Goal: Use online tool/utility

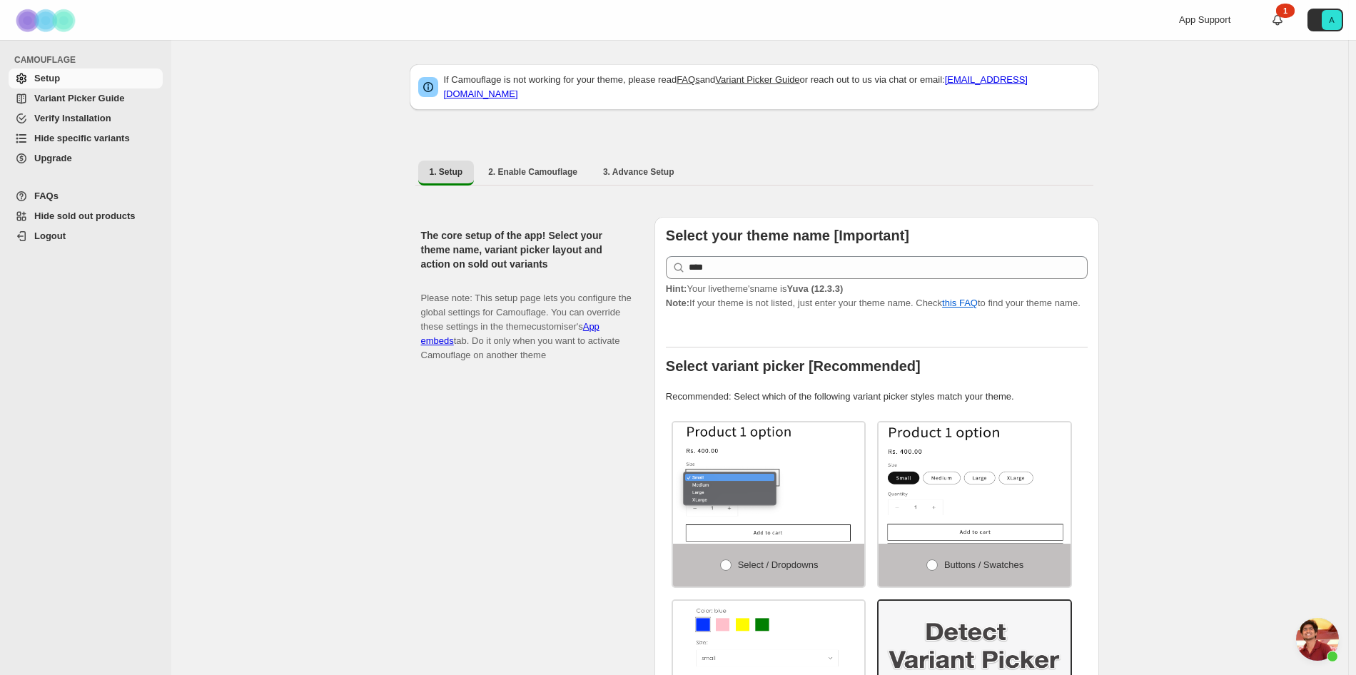
scroll to position [2869, 0]
click at [89, 138] on span "Hide specific variants" at bounding box center [82, 138] width 96 height 11
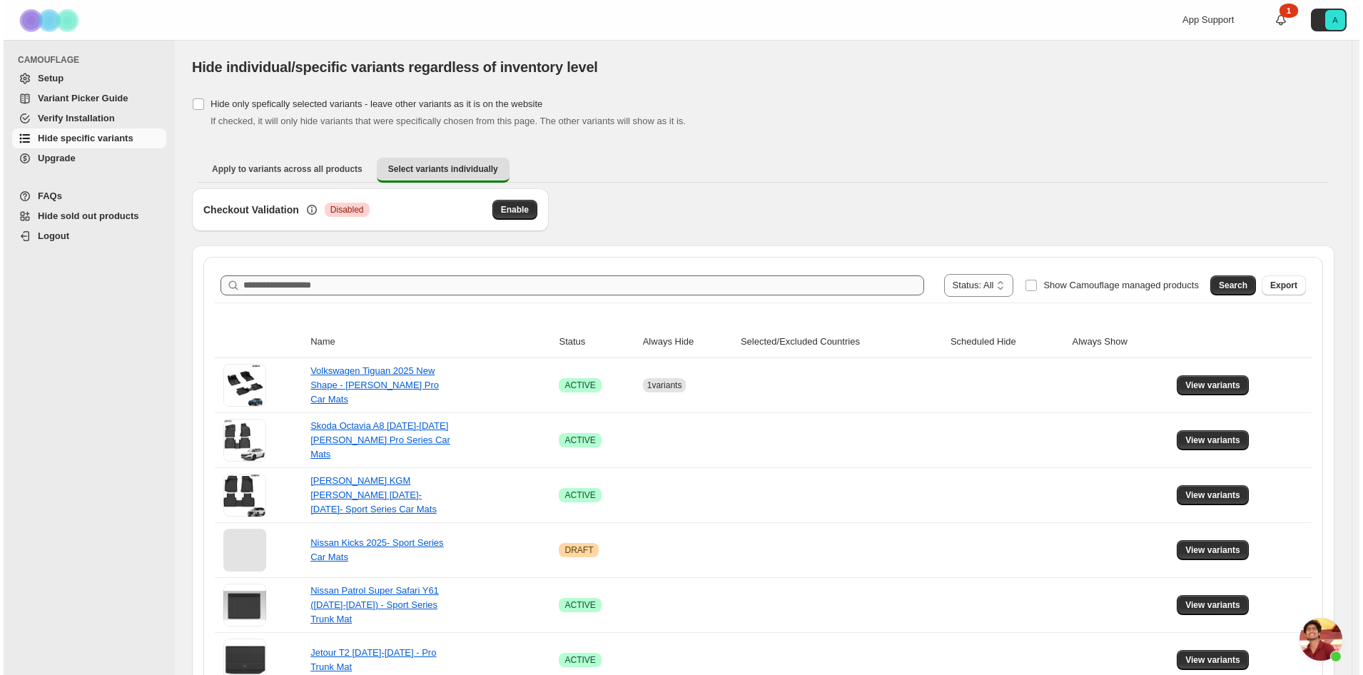
scroll to position [2869, 0]
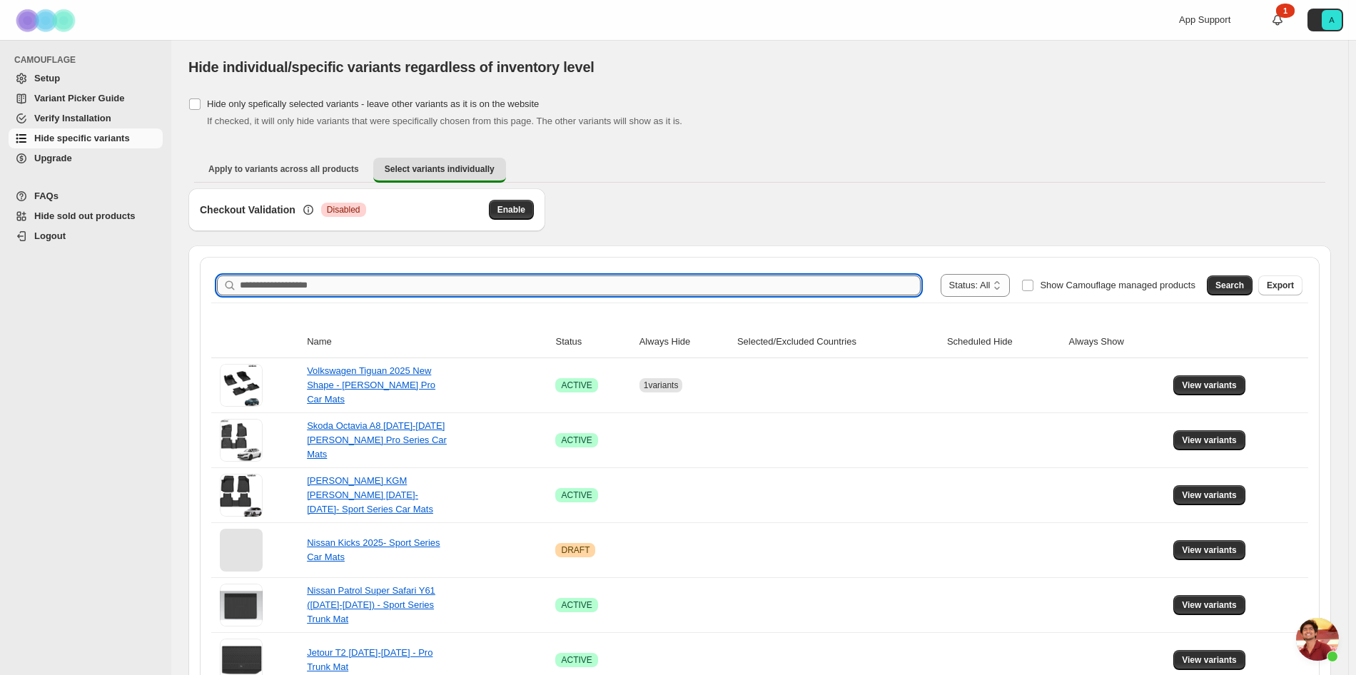
click at [431, 288] on input "Search product name" at bounding box center [580, 286] width 681 height 20
type input "*****"
click at [1238, 286] on span "Search" at bounding box center [1230, 285] width 29 height 11
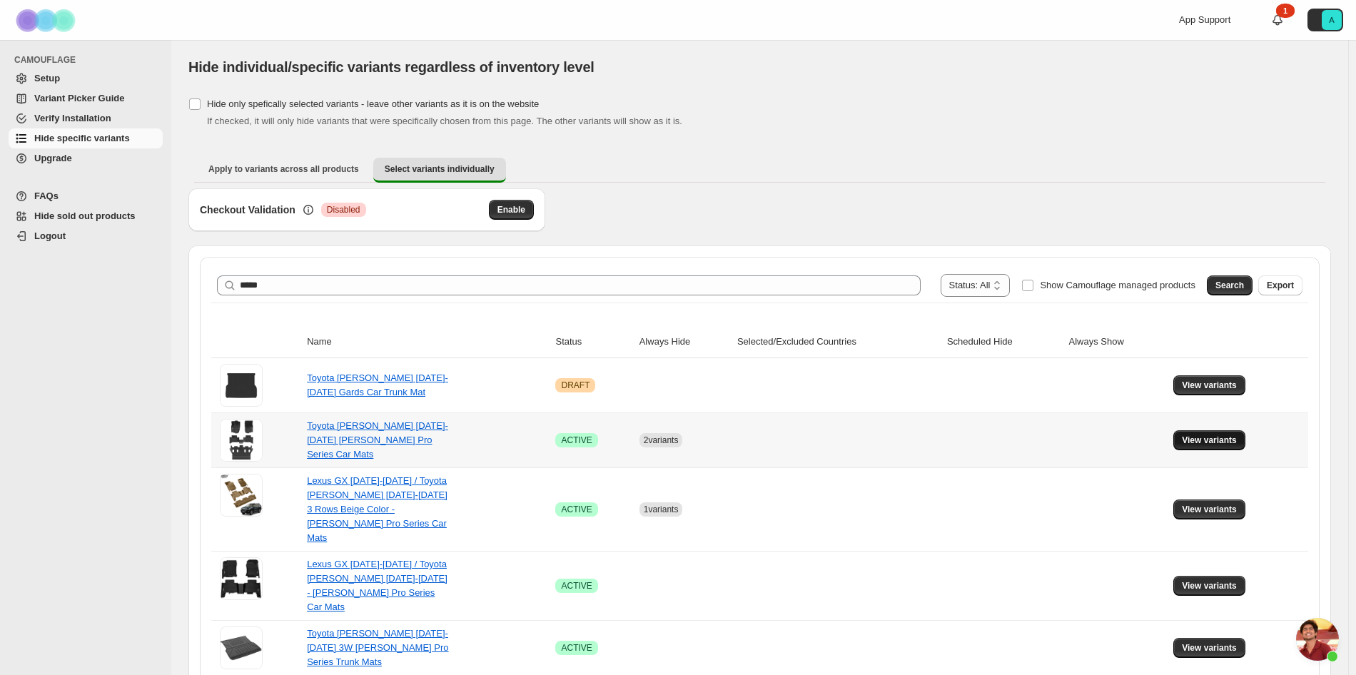
click at [1216, 442] on span "View variants" at bounding box center [1209, 440] width 55 height 11
